Goal: Transaction & Acquisition: Purchase product/service

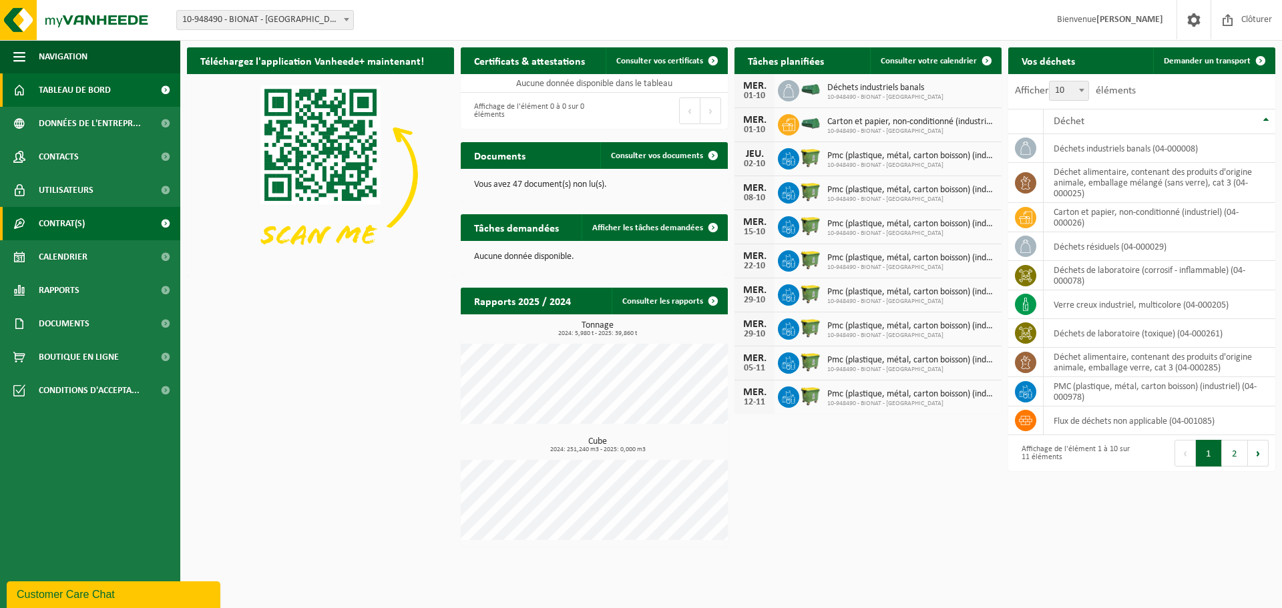
click at [70, 224] on span "Contrat(s)" at bounding box center [62, 223] width 46 height 33
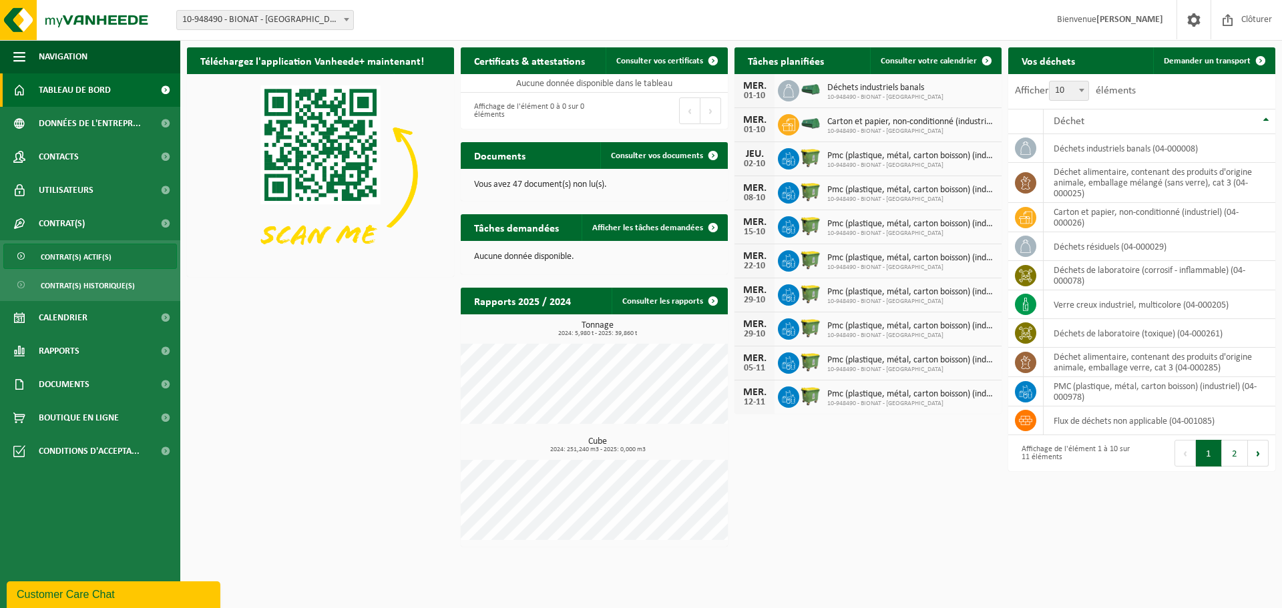
click at [106, 254] on span "Contrat(s) actif(s)" at bounding box center [76, 256] width 71 height 25
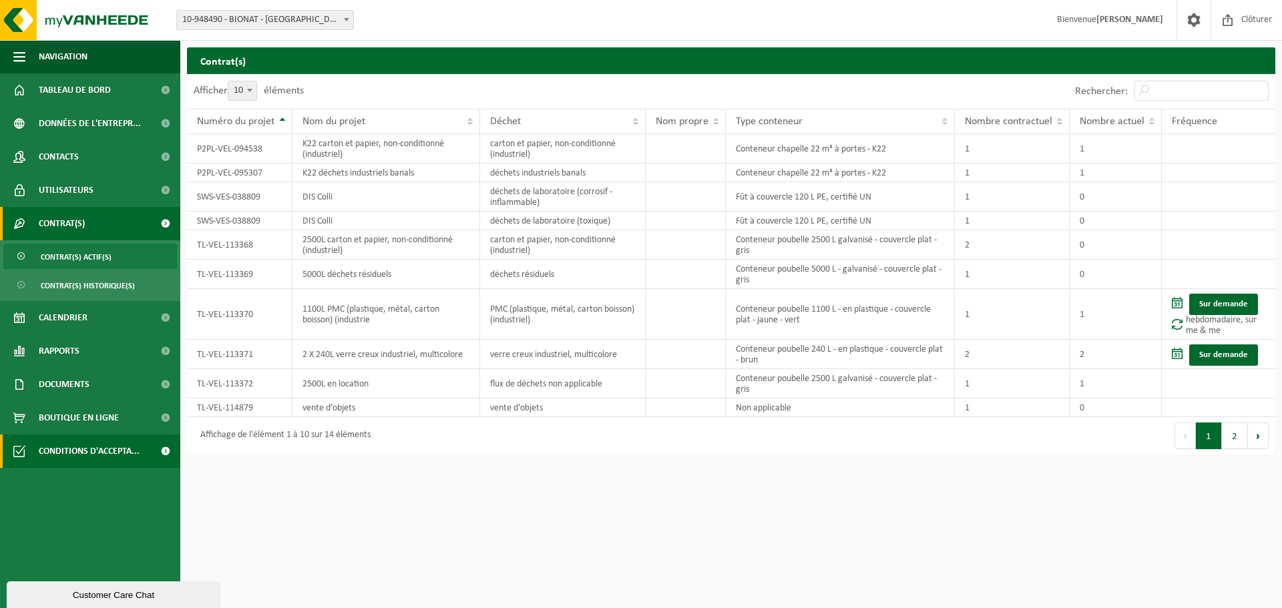
click at [103, 449] on span "Conditions d'accepta..." at bounding box center [89, 451] width 101 height 33
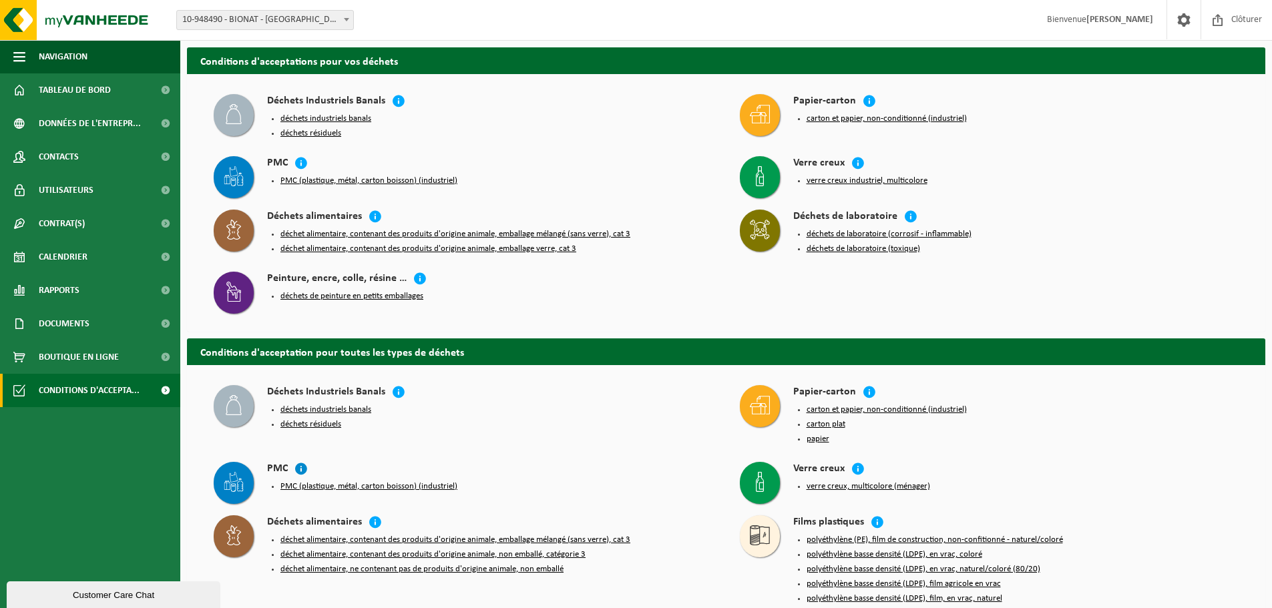
click at [301, 463] on icon at bounding box center [301, 468] width 13 height 13
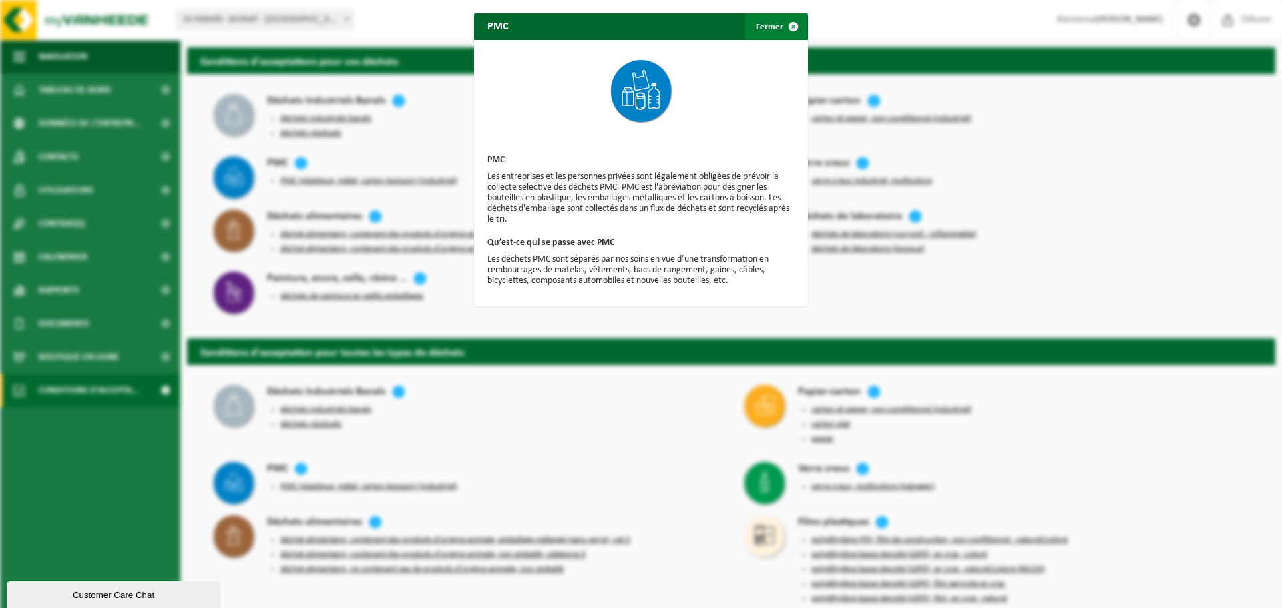
click at [782, 26] on span "button" at bounding box center [793, 26] width 27 height 27
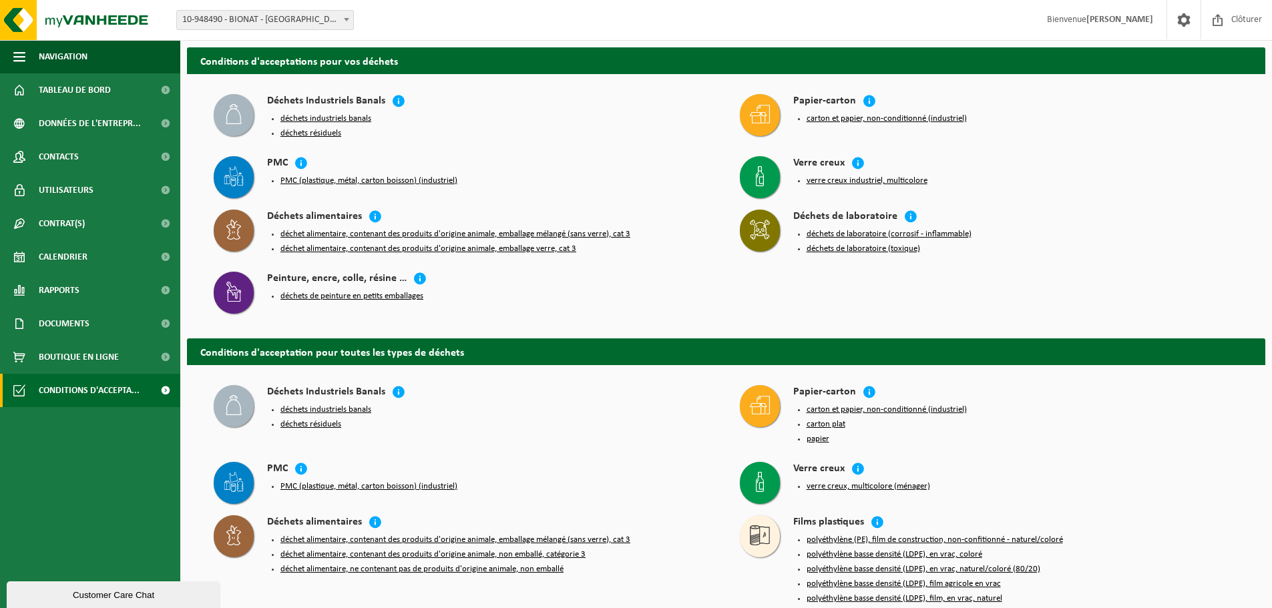
click at [288, 176] on button "PMC (plastique, métal, carton boisson) (industriel)" at bounding box center [368, 181] width 177 height 11
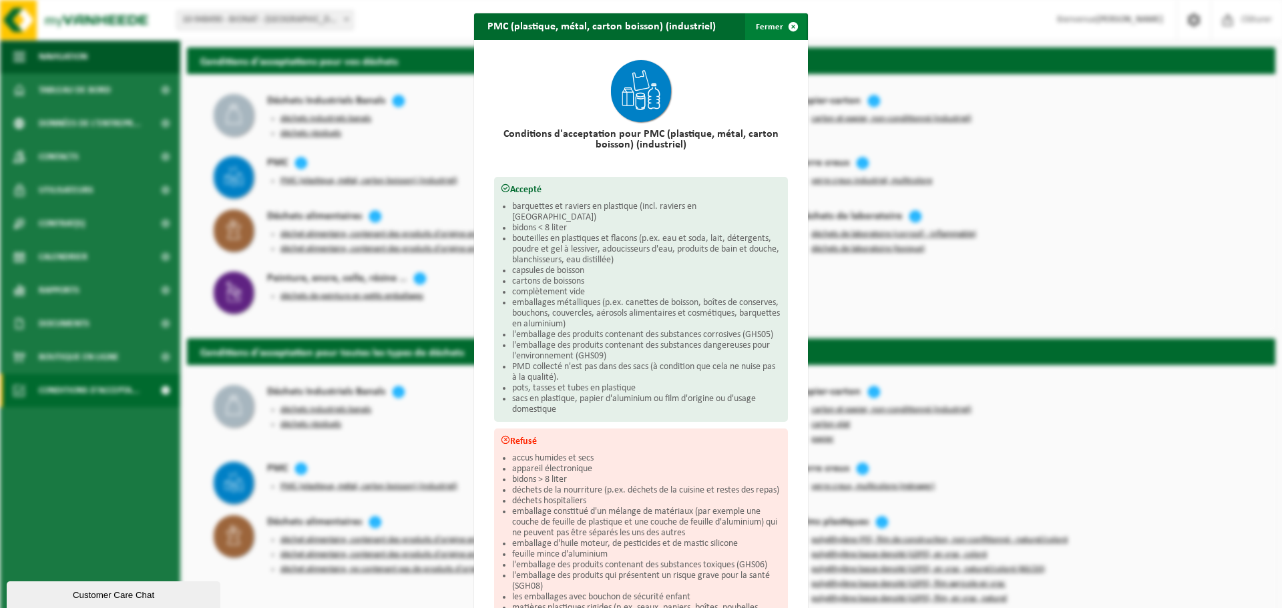
click at [788, 21] on span "button" at bounding box center [793, 26] width 27 height 27
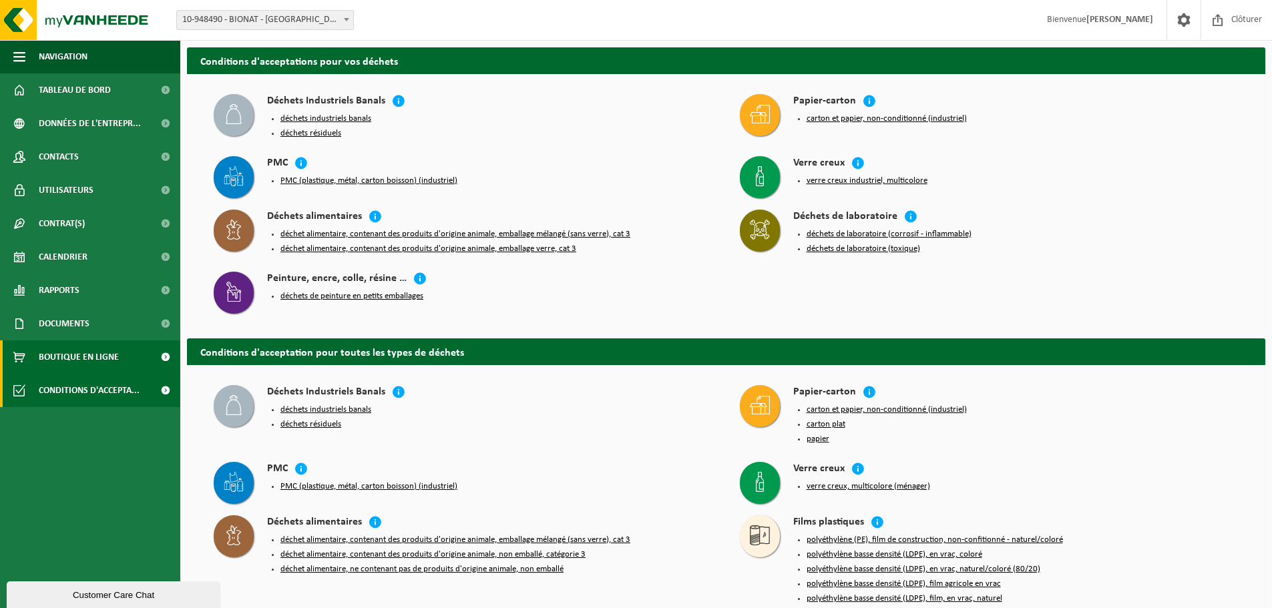
click at [71, 354] on span "Boutique en ligne" at bounding box center [79, 357] width 80 height 33
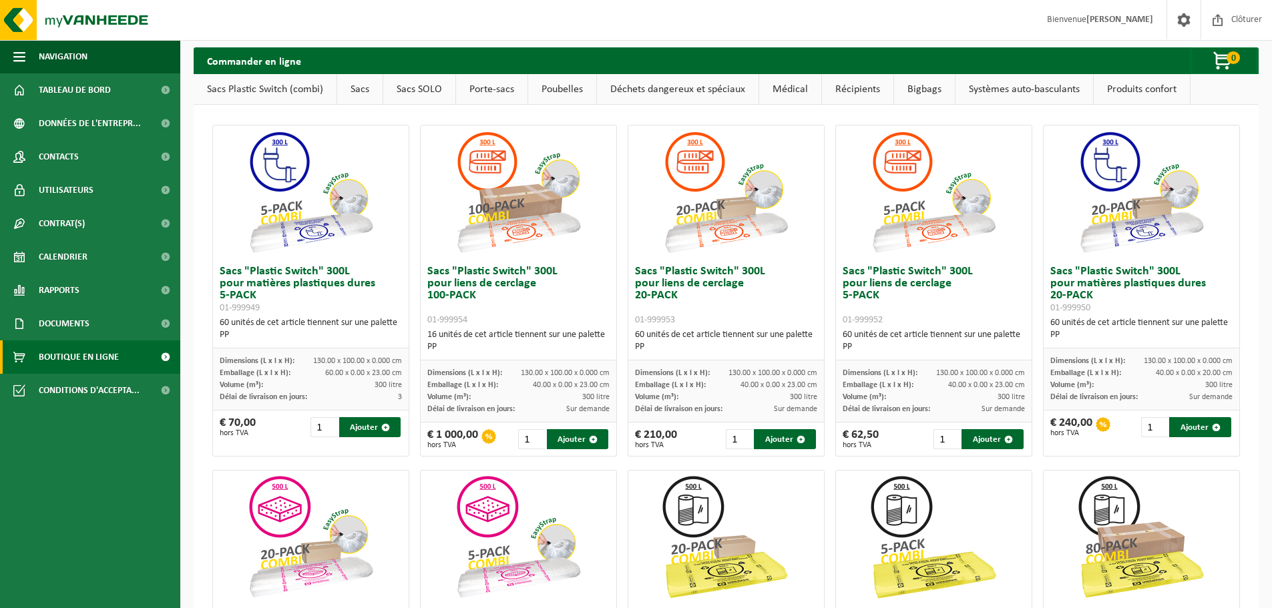
click at [359, 85] on link "Sacs" at bounding box center [359, 89] width 45 height 31
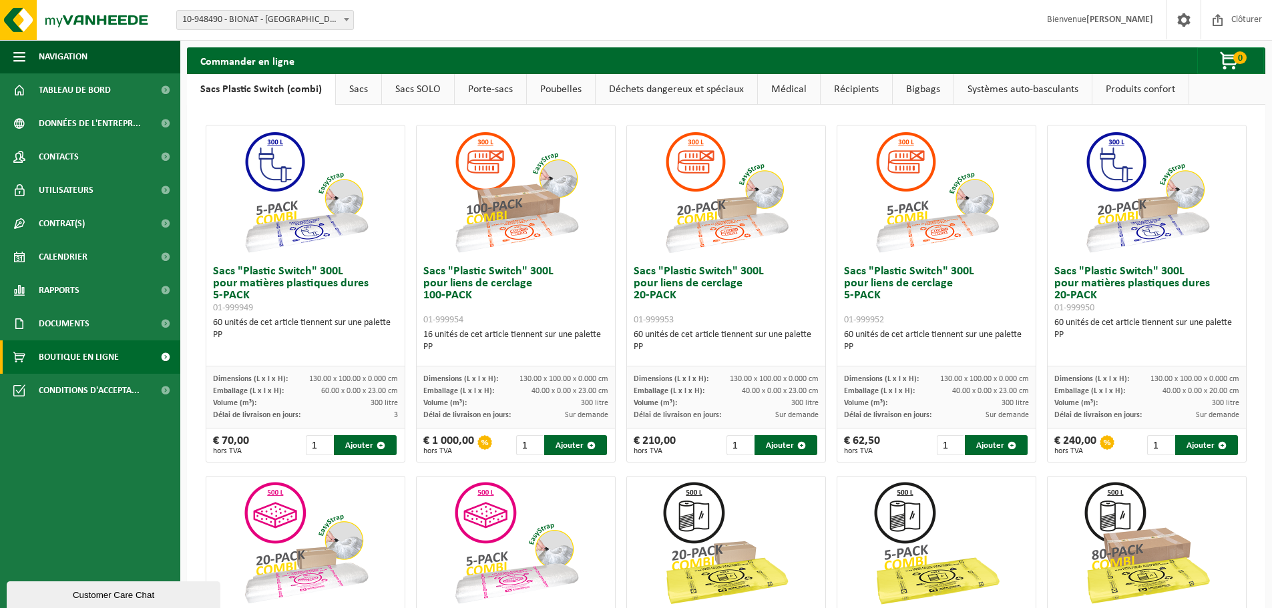
click at [352, 87] on link "Sacs" at bounding box center [358, 89] width 45 height 31
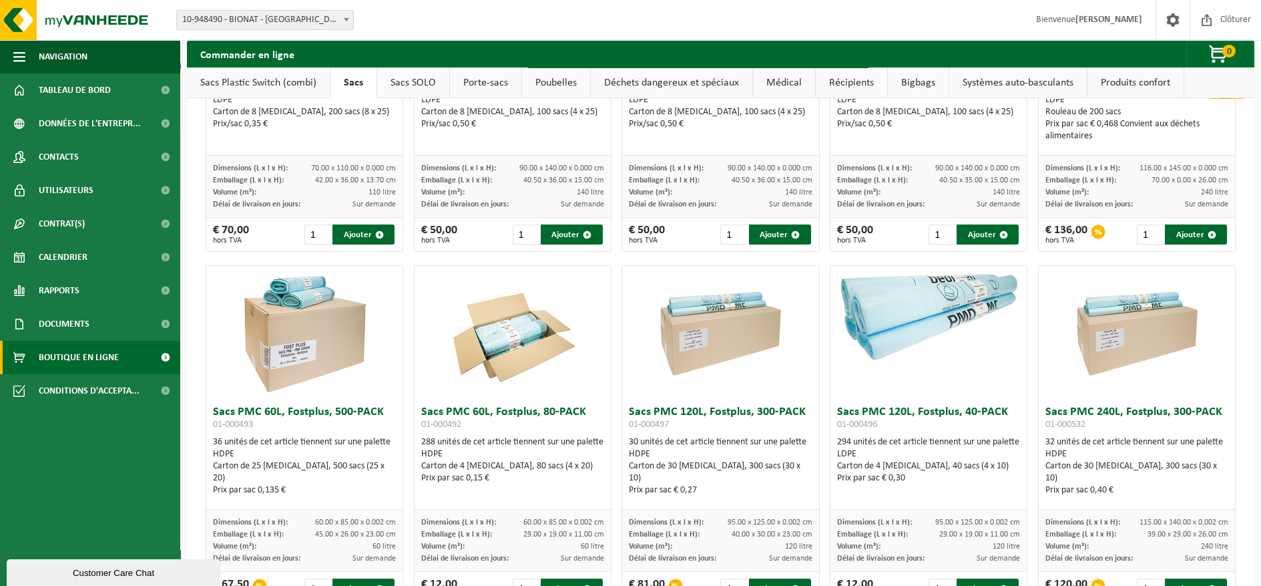
scroll to position [1469, 0]
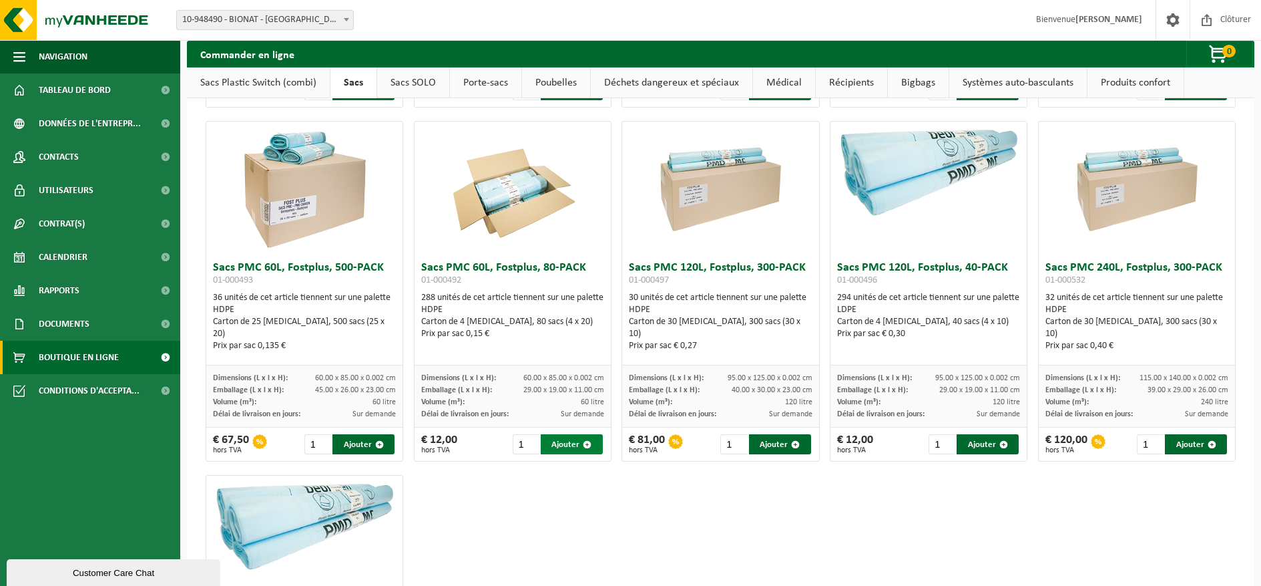
click at [572, 446] on button "Ajouter" at bounding box center [572, 444] width 62 height 20
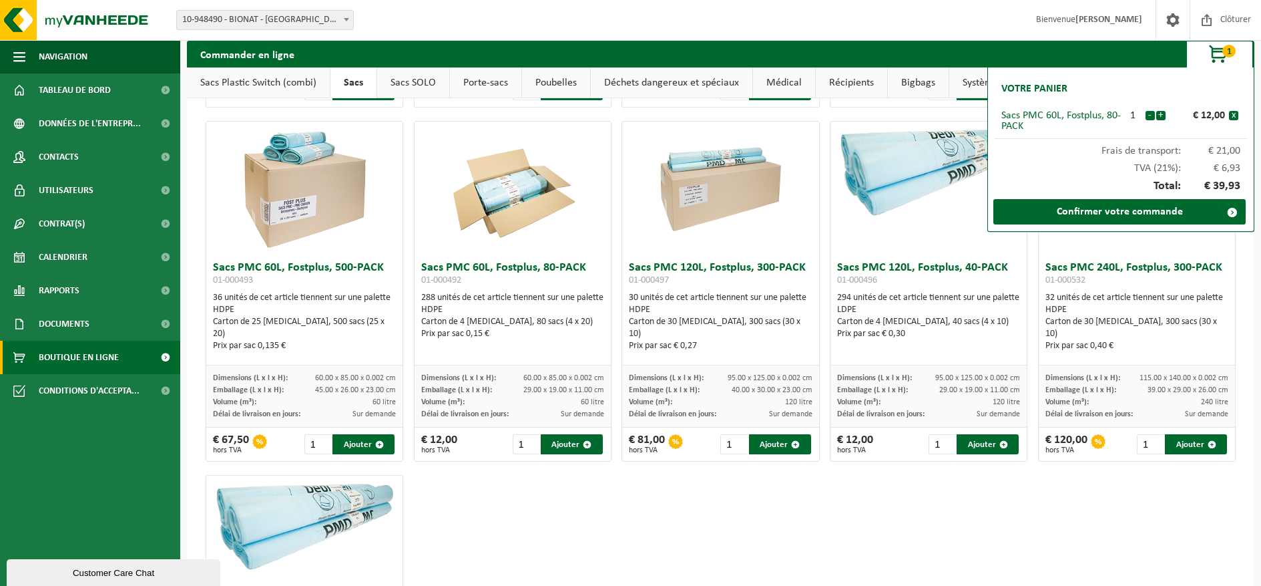
click at [1219, 49] on span "button" at bounding box center [1219, 54] width 67 height 27
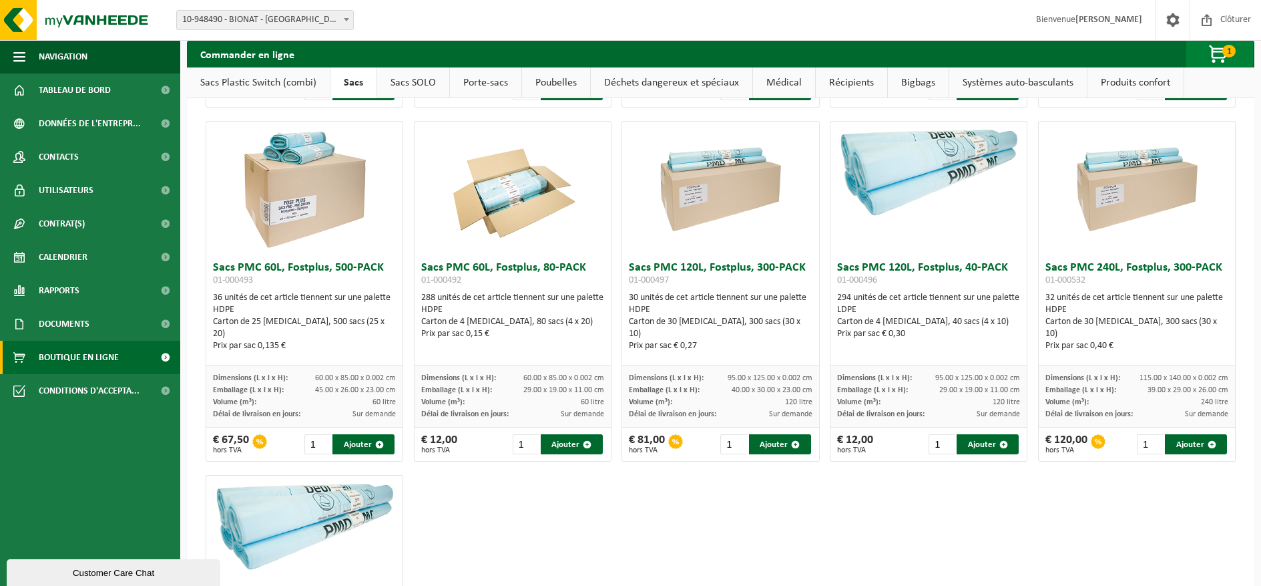
click at [1221, 48] on span "button" at bounding box center [1219, 54] width 67 height 27
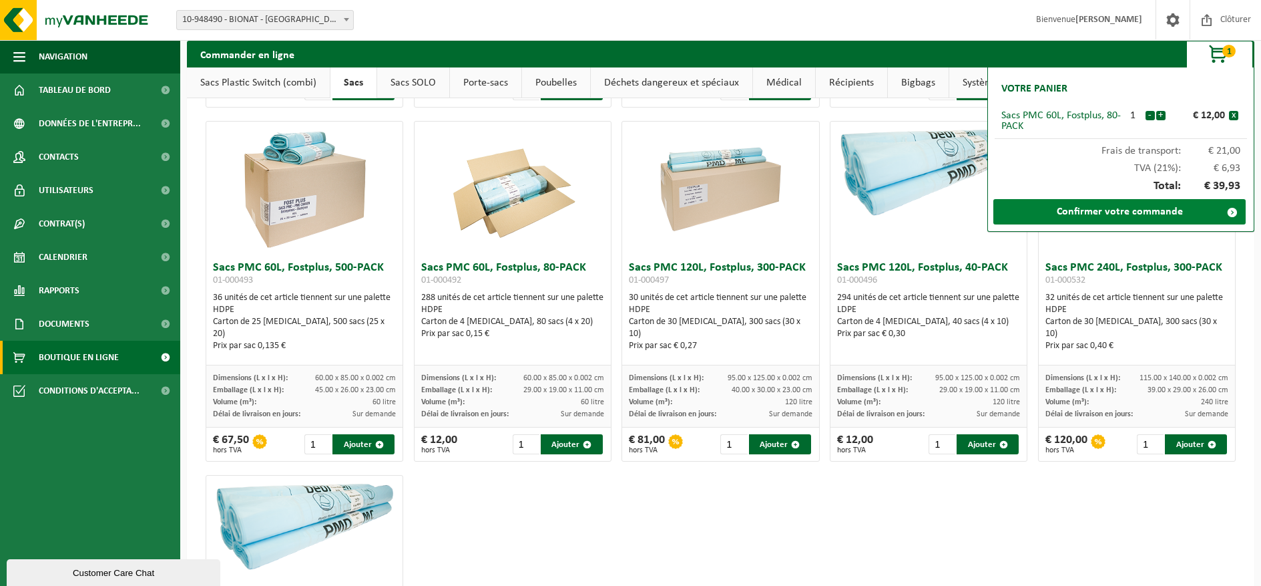
click at [1231, 208] on span at bounding box center [1232, 212] width 27 height 27
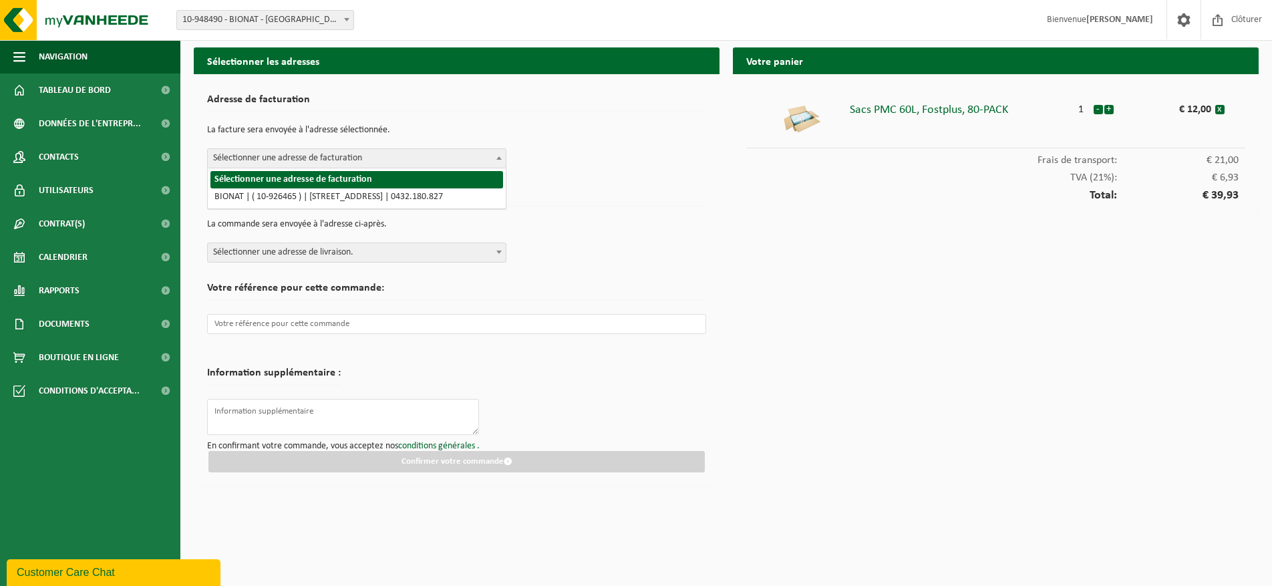
click at [494, 158] on span at bounding box center [498, 157] width 13 height 17
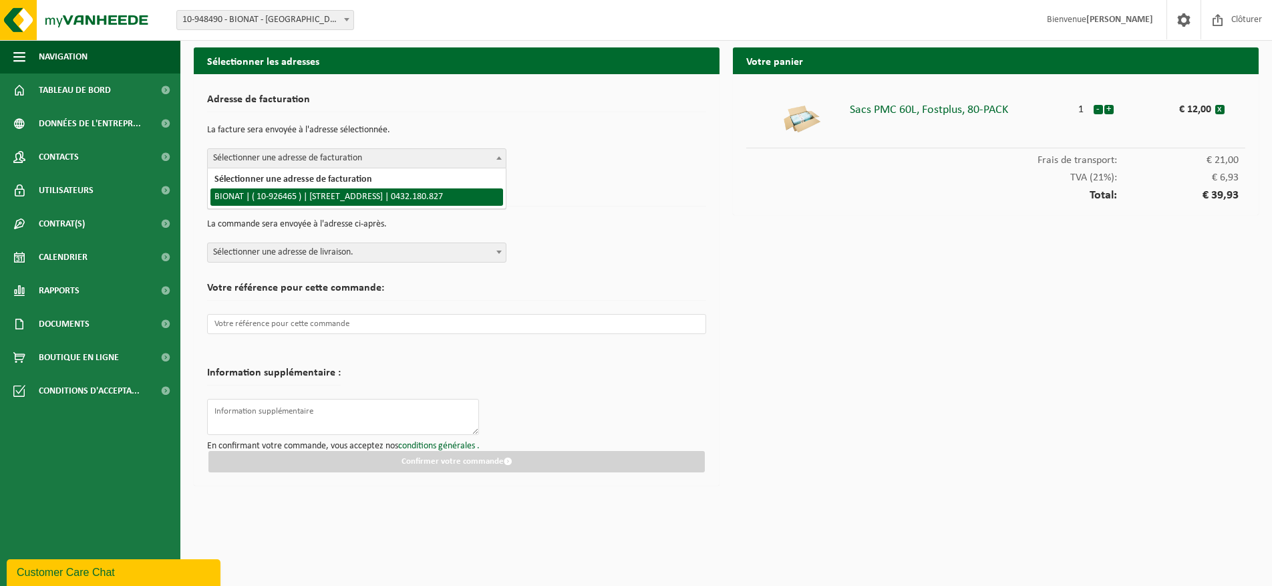
select select "133635"
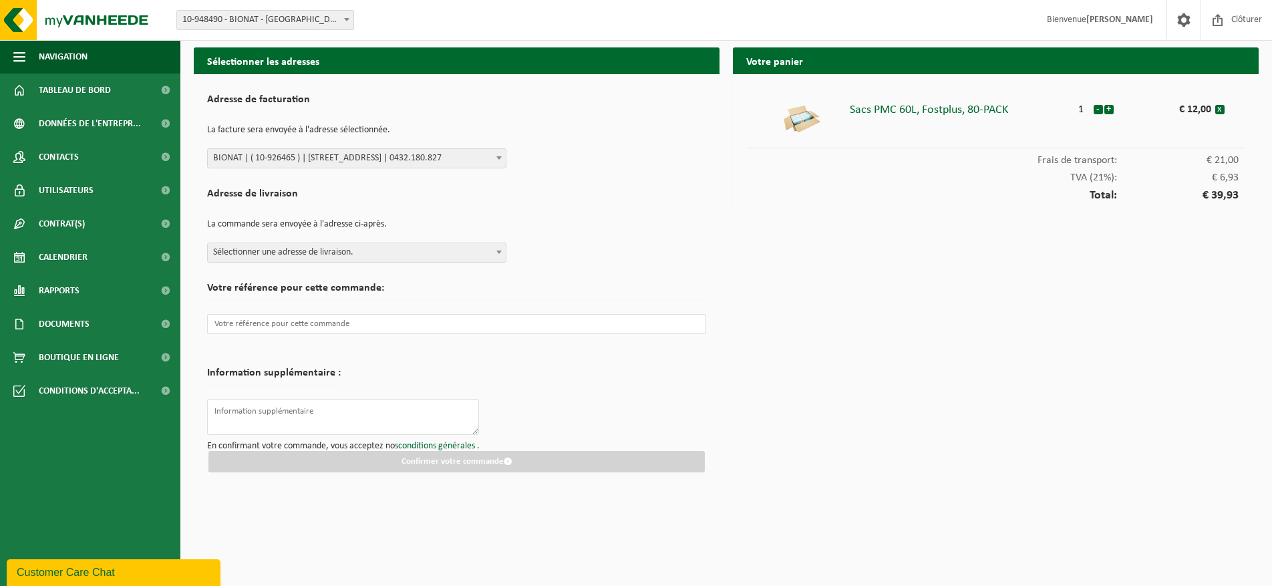
click at [491, 252] on span "Sélectionner une adresse de livraison." at bounding box center [357, 252] width 298 height 19
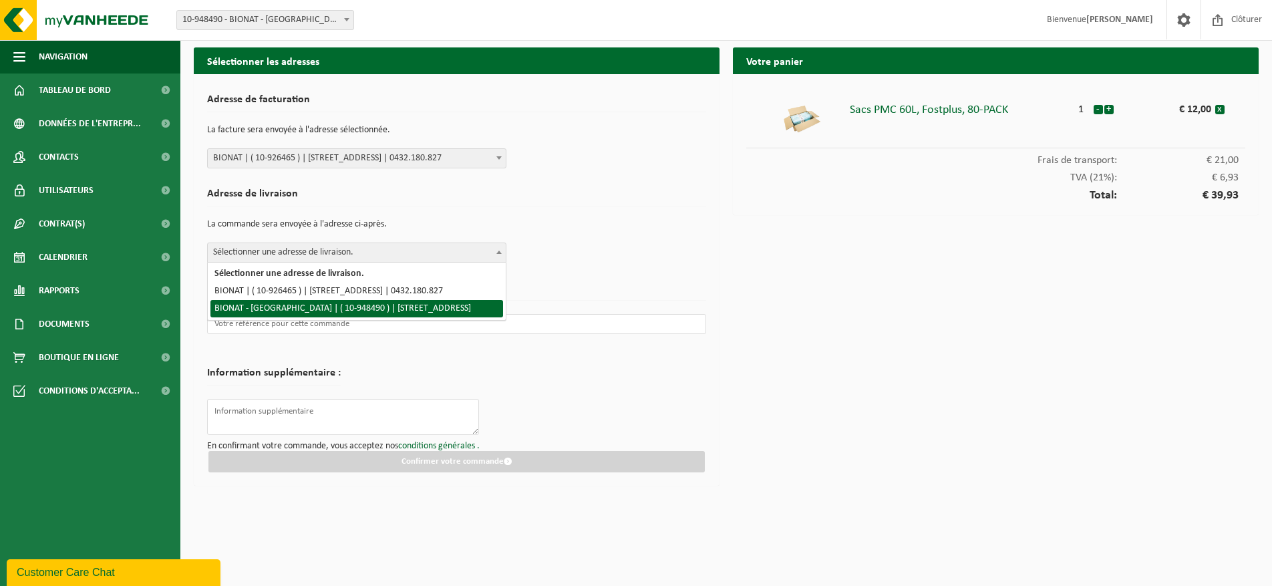
select select "142697"
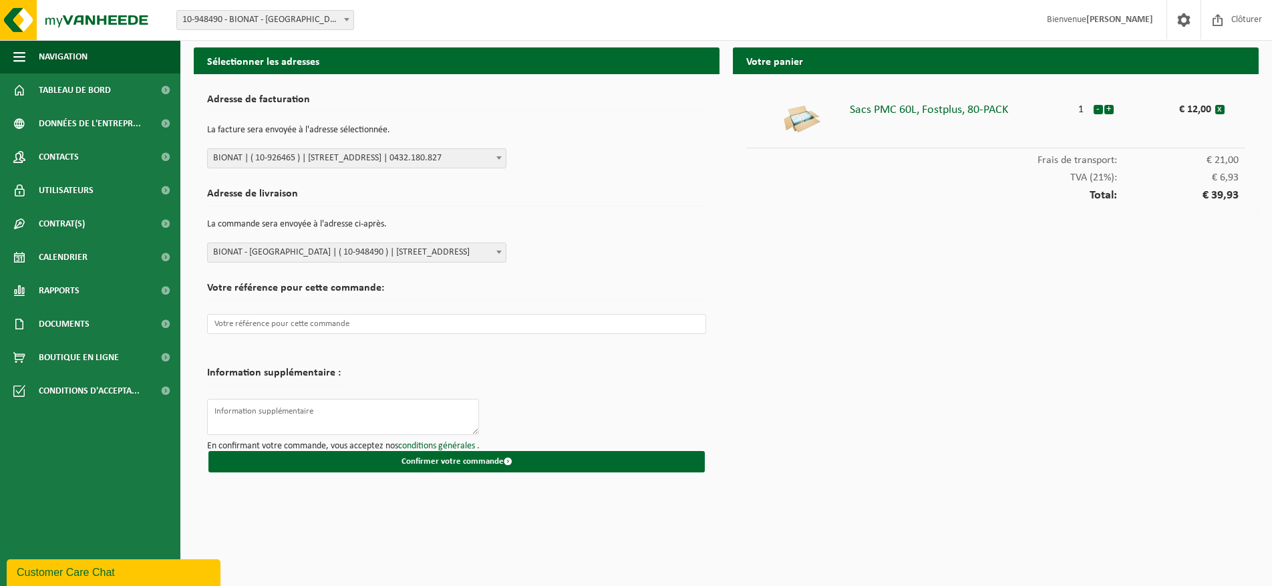
click at [812, 275] on div "Votre panier Sacs PMC 60L, Fostplus, 80-PACK 1 - + € 12,00 x Frais de transport…" at bounding box center [995, 269] width 539 height 445
click at [388, 324] on input "text" at bounding box center [456, 324] width 499 height 20
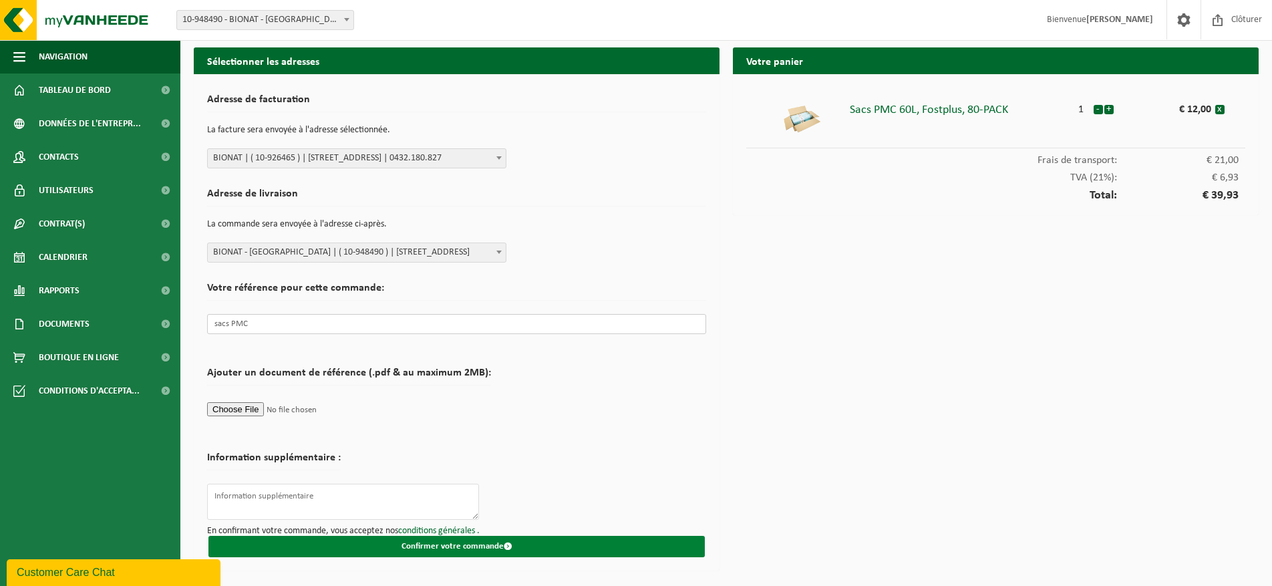
type input "sacs PMC"
click at [457, 542] on button "Confirmer votre commande" at bounding box center [456, 546] width 496 height 21
